Goal: Task Accomplishment & Management: Use online tool/utility

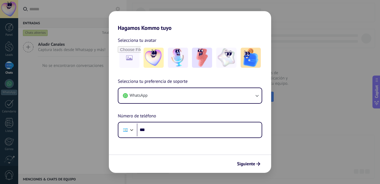
click at [302, 80] on div "Hagamos Kommo tuyo Selecciona tu avatar Selecciona tu preferencia de soporte Wh…" at bounding box center [190, 92] width 380 height 184
drag, startPoint x: 291, startPoint y: 137, endPoint x: 280, endPoint y: 105, distance: 34.1
click at [291, 136] on div "Hagamos Kommo tuyo Selecciona tu avatar Selecciona tu preferencia de soporte Wh…" at bounding box center [190, 92] width 380 height 184
click at [275, 36] on div "Hagamos Kommo tuyo Selecciona tu avatar Selecciona tu preferencia de soporte Wh…" at bounding box center [190, 92] width 380 height 184
click at [291, 33] on div "Hagamos Kommo tuyo Selecciona tu avatar Selecciona tu preferencia de soporte Wh…" at bounding box center [190, 92] width 380 height 184
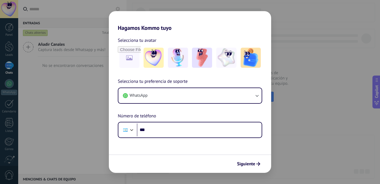
drag, startPoint x: 300, startPoint y: 77, endPoint x: 290, endPoint y: 94, distance: 19.8
click at [299, 81] on div "Hagamos Kommo tuyo Selecciona tu avatar Selecciona tu preferencia de soporte Wh…" at bounding box center [190, 92] width 380 height 184
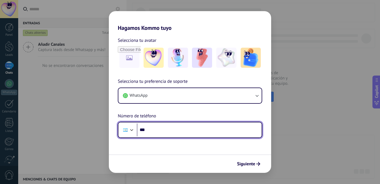
click at [175, 129] on input "***" at bounding box center [199, 130] width 125 height 13
type input "**********"
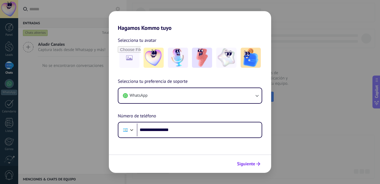
click at [249, 168] on button "Siguiente" at bounding box center [248, 165] width 28 height 10
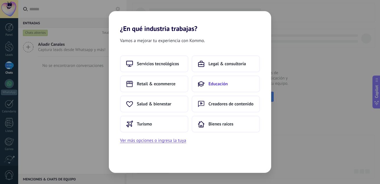
click at [218, 82] on span "Educación" at bounding box center [217, 84] width 19 height 6
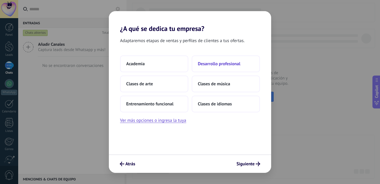
click at [216, 64] on span "Desarrollo profesional" at bounding box center [219, 64] width 42 height 6
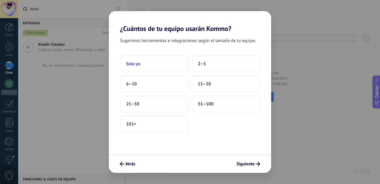
click at [139, 64] on span "Solo yo" at bounding box center [133, 64] width 14 height 6
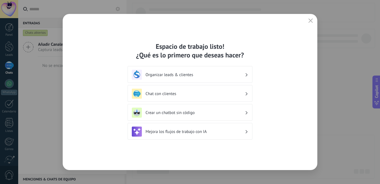
click at [196, 74] on h3 "Organizar leads & clientes" at bounding box center [194, 74] width 99 height 5
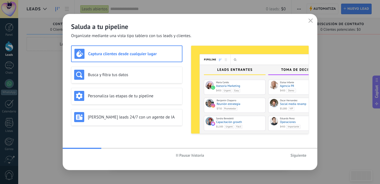
click at [294, 155] on span "Siguiente" at bounding box center [298, 156] width 16 height 4
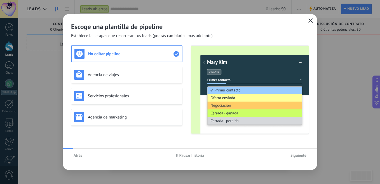
click at [310, 20] on icon "button" at bounding box center [310, 20] width 4 height 4
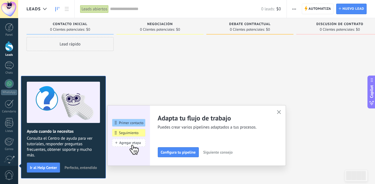
click at [7, 38] on div "Panel Leads Chats WhatsApp Clientes" at bounding box center [9, 118] width 18 height 191
click at [11, 84] on div at bounding box center [9, 83] width 9 height 9
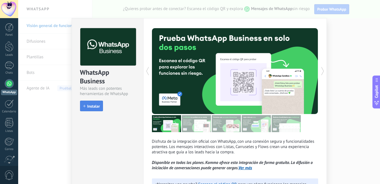
click at [96, 107] on span "Instalar" at bounding box center [93, 107] width 13 height 4
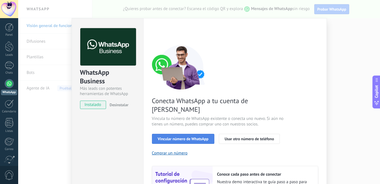
click at [188, 134] on button "Vincular número de WhatsApp" at bounding box center [183, 139] width 62 height 10
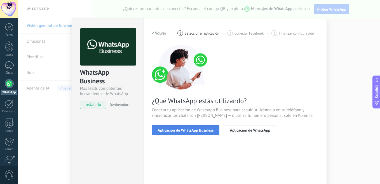
click at [171, 131] on span "Aplicación de WhatsApp Business" at bounding box center [186, 131] width 56 height 4
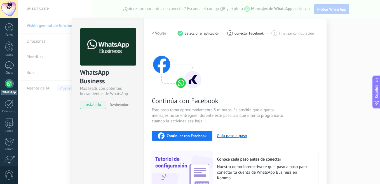
click at [175, 134] on span "Continuar con Facebook" at bounding box center [187, 136] width 40 height 4
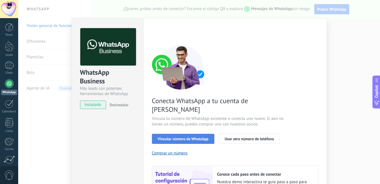
click at [158, 137] on span "Vincular número de WhatsApp" at bounding box center [183, 139] width 51 height 4
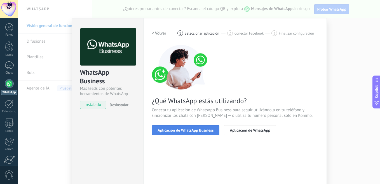
click at [172, 133] on button "Aplicación de WhatsApp Business" at bounding box center [186, 131] width 68 height 10
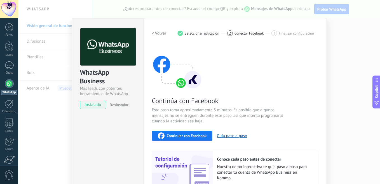
click at [176, 137] on span "Continuar con Facebook" at bounding box center [187, 136] width 40 height 4
